Goal: Entertainment & Leisure: Consume media (video, audio)

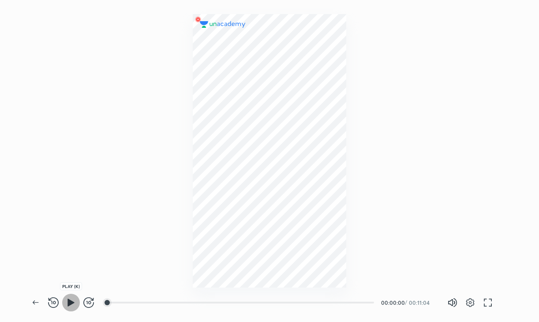
click at [66, 305] on icon "button" at bounding box center [71, 302] width 11 height 11
click at [92, 308] on button "button" at bounding box center [89, 303] width 18 height 18
click at [91, 304] on icon "button" at bounding box center [88, 302] width 11 height 11
click at [90, 304] on icon "button" at bounding box center [89, 302] width 3 height 3
click at [85, 309] on button "button" at bounding box center [89, 303] width 18 height 18
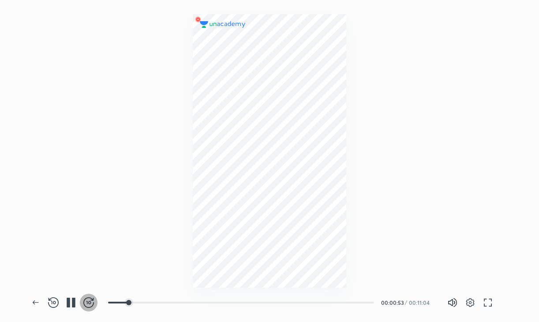
click at [85, 309] on button "button" at bounding box center [89, 303] width 18 height 18
click at [88, 300] on icon "button" at bounding box center [88, 302] width 11 height 11
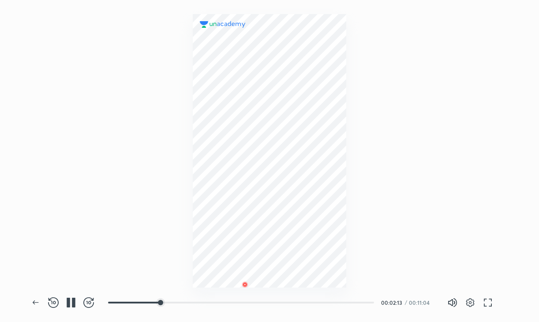
click at [88, 300] on icon "button" at bounding box center [88, 302] width 11 height 11
